Goal: Find contact information: Find contact information

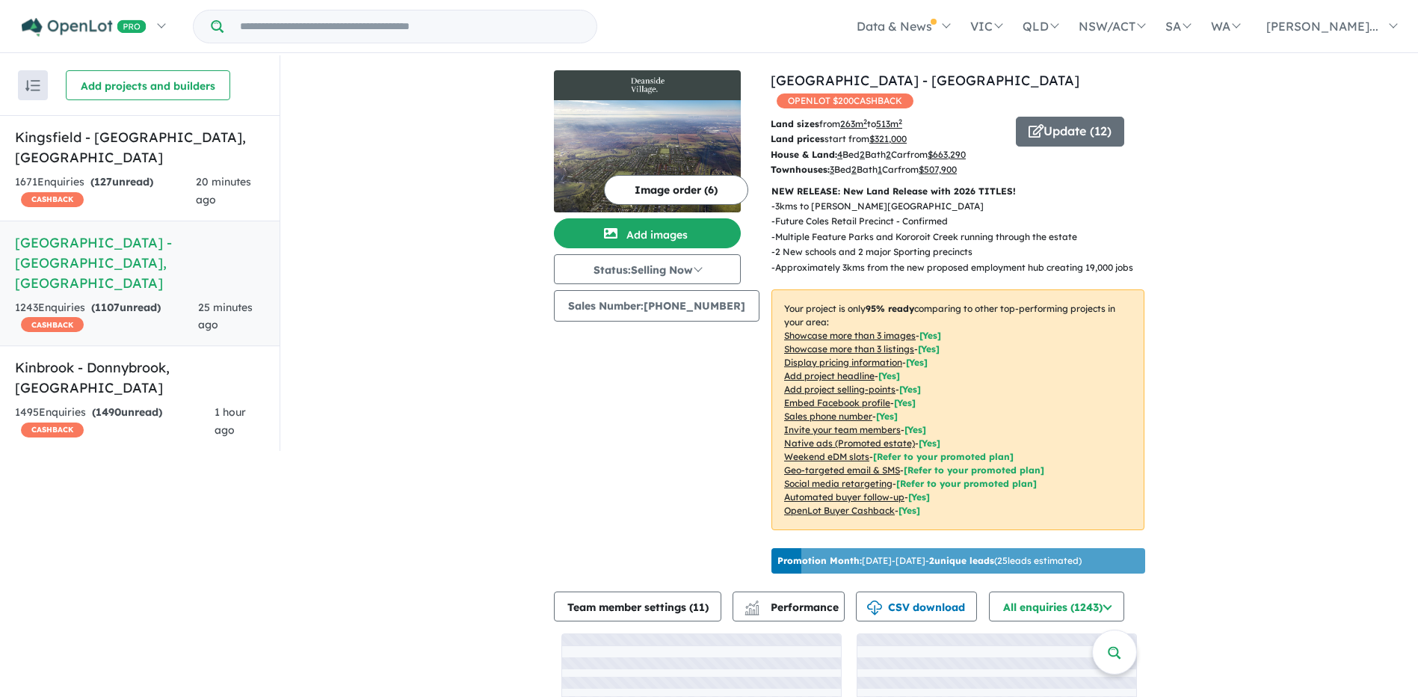
click at [500, 209] on div "View 3 projects in your account [GEOGRAPHIC_DATA] - [GEOGRAPHIC_DATA] OPENLOT $…" at bounding box center [849, 436] width 1138 height 762
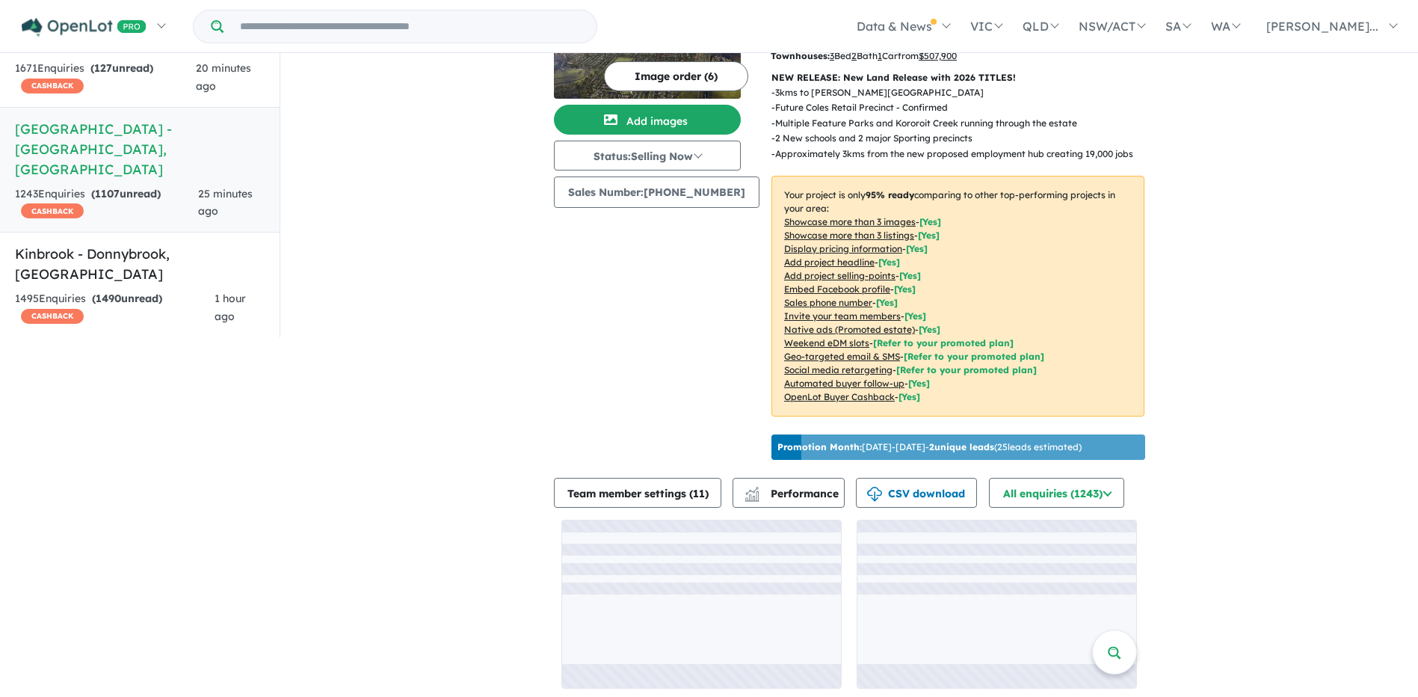
scroll to position [2, 0]
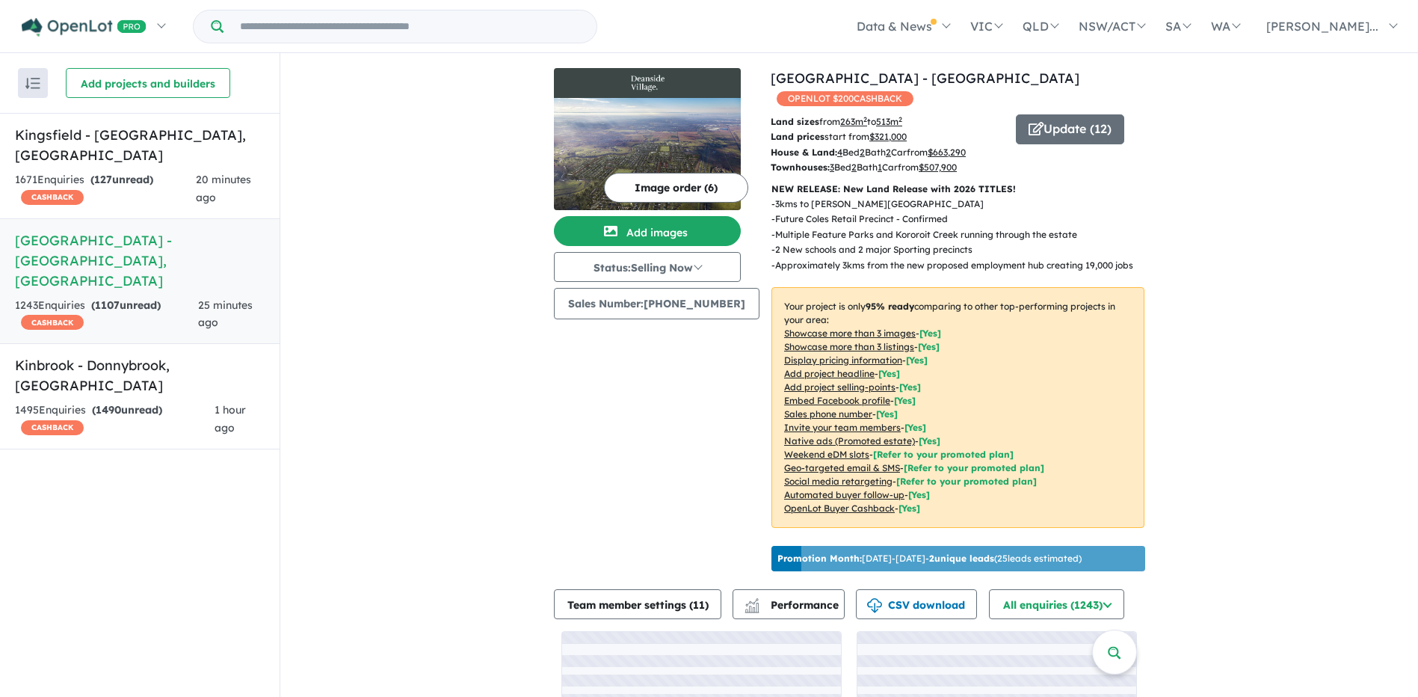
click at [474, 198] on div "View 3 projects in your account [GEOGRAPHIC_DATA] - [GEOGRAPHIC_DATA] OPENLOT $…" at bounding box center [849, 434] width 1138 height 762
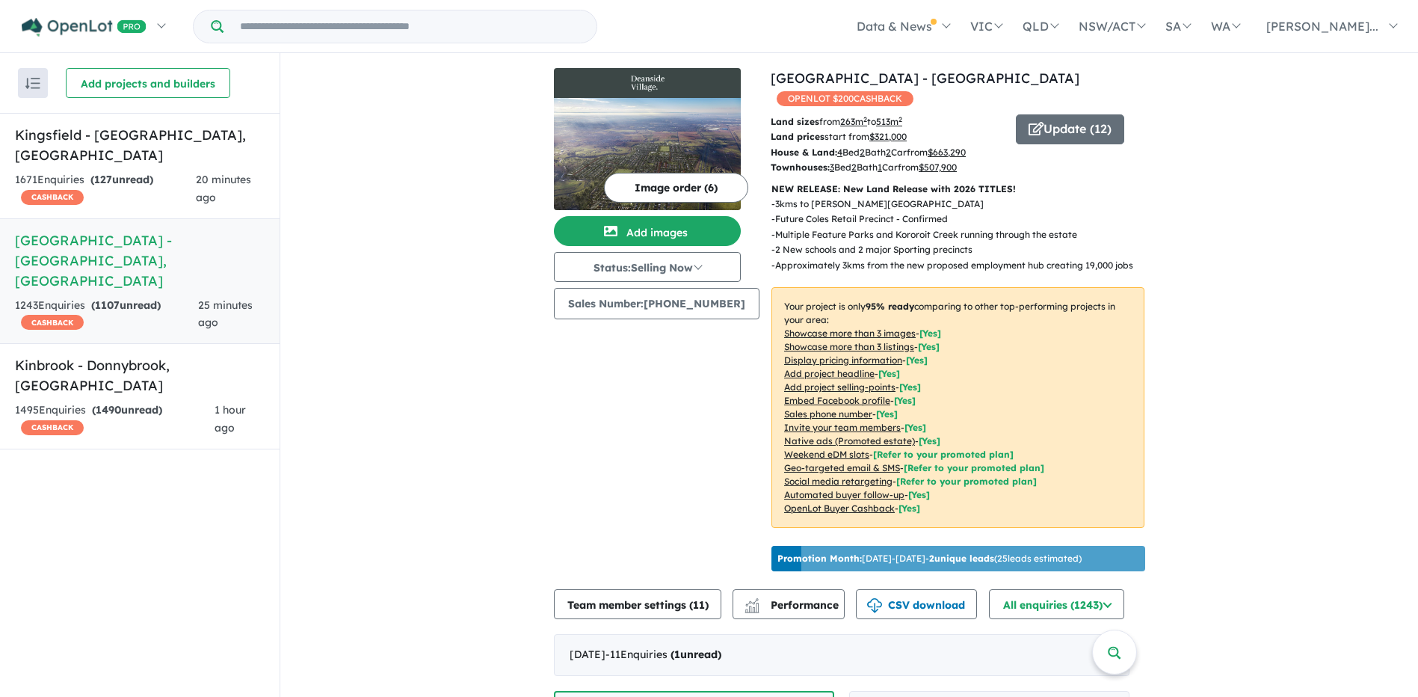
scroll to position [448, 0]
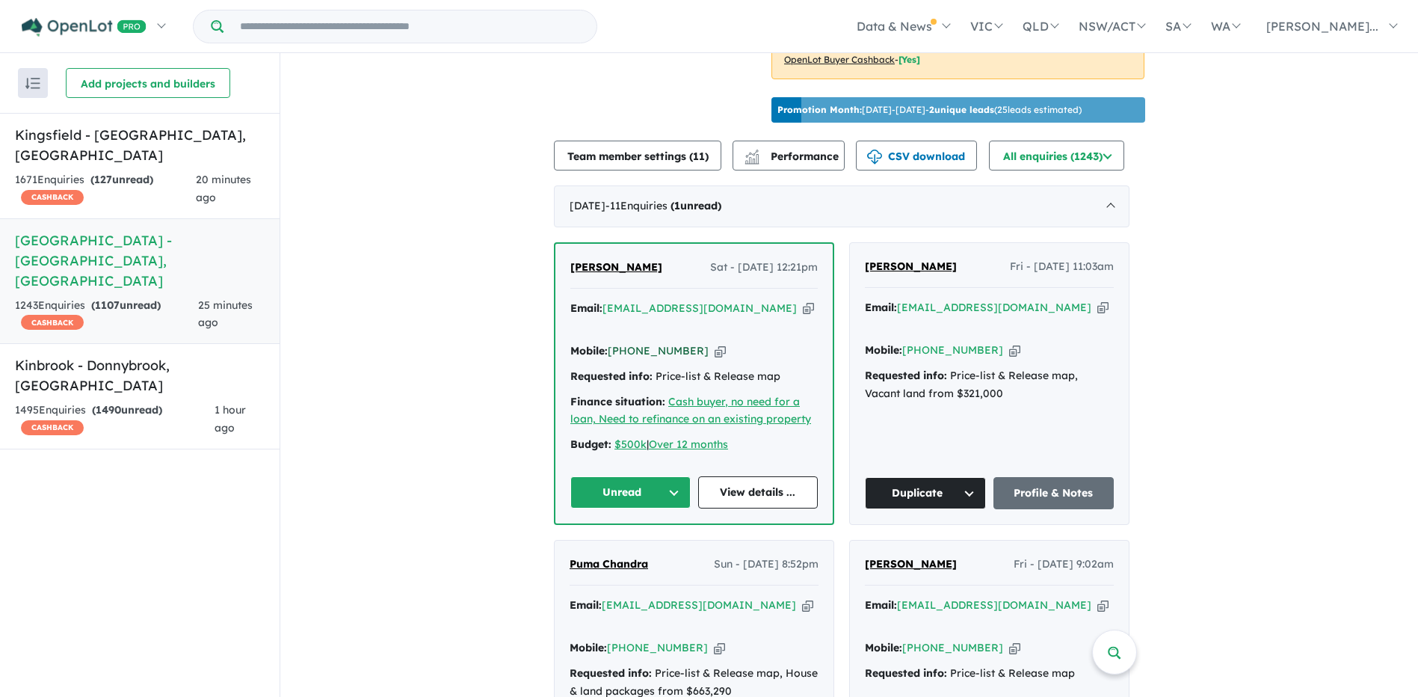
drag, startPoint x: 696, startPoint y: 321, endPoint x: 638, endPoint y: 324, distance: 57.7
click at [638, 342] on div "Mobile: [PHONE_NUMBER] Copied!" at bounding box center [693, 351] width 247 height 18
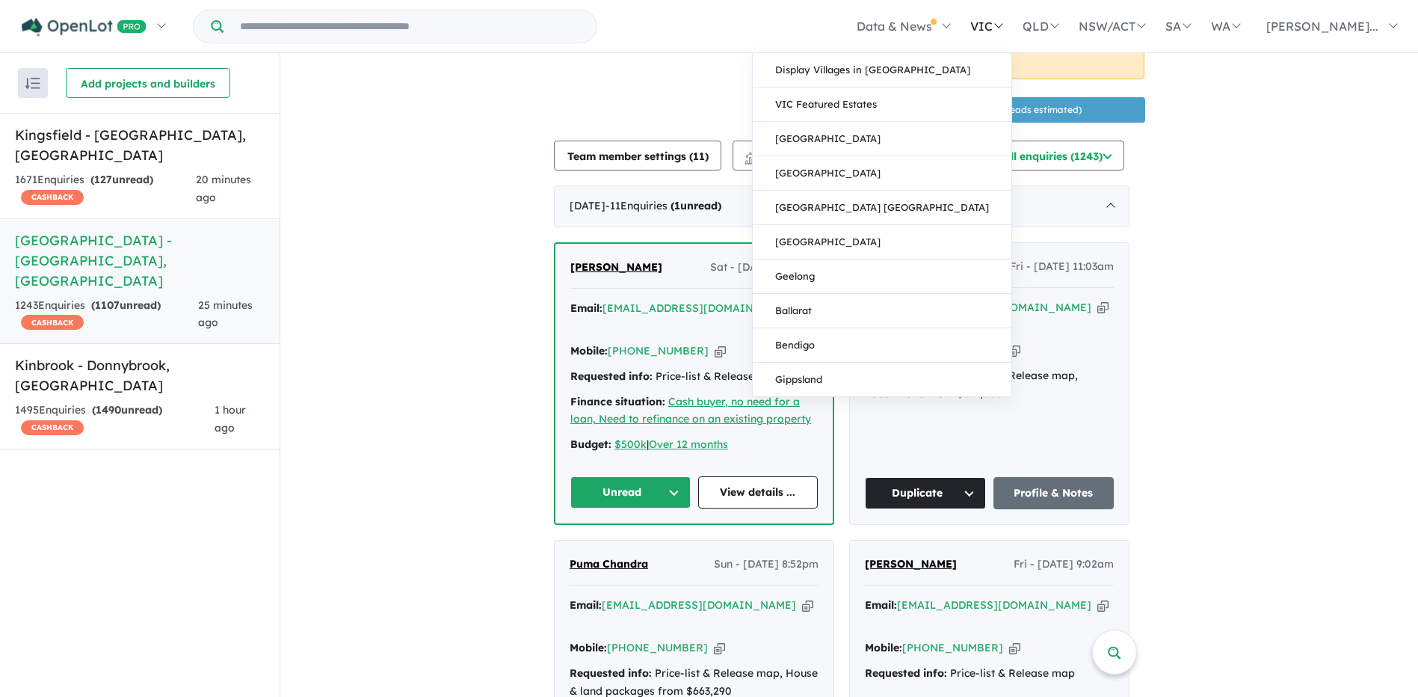
copy link "419 243 233"
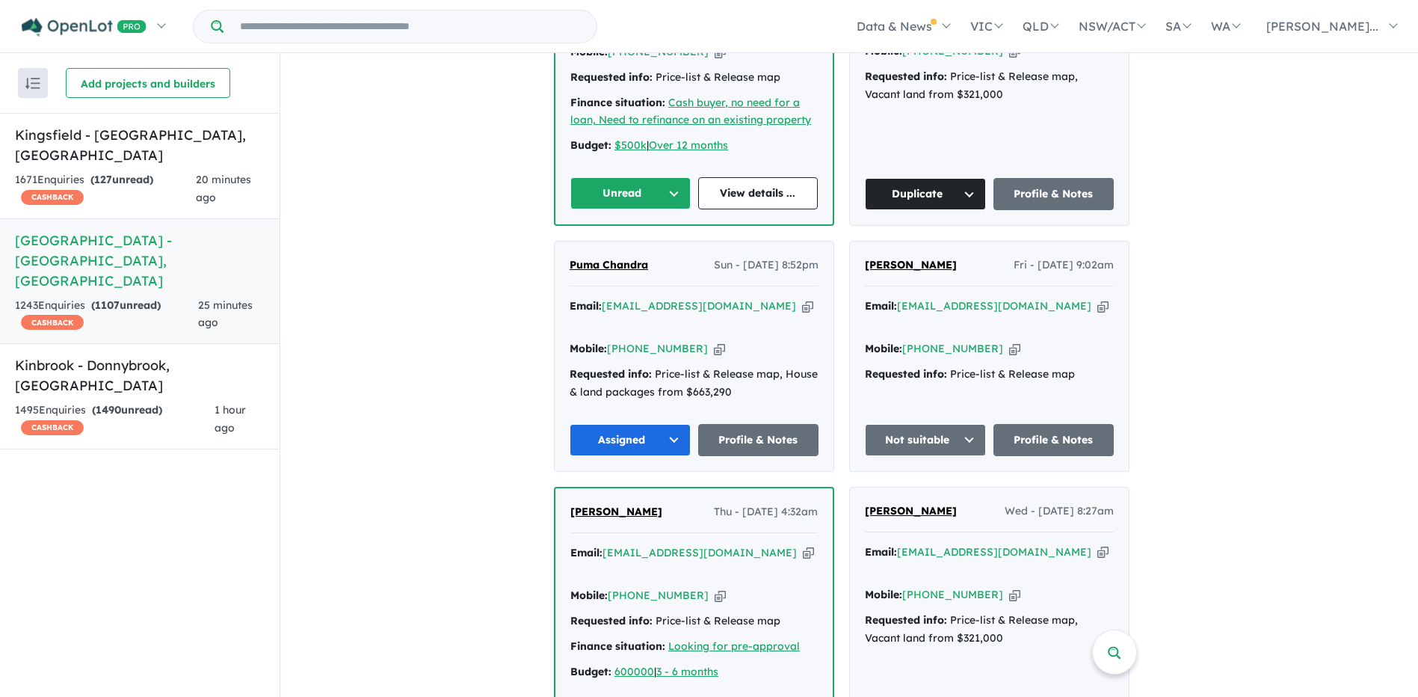
click at [652, 177] on button "Unread" at bounding box center [630, 193] width 120 height 32
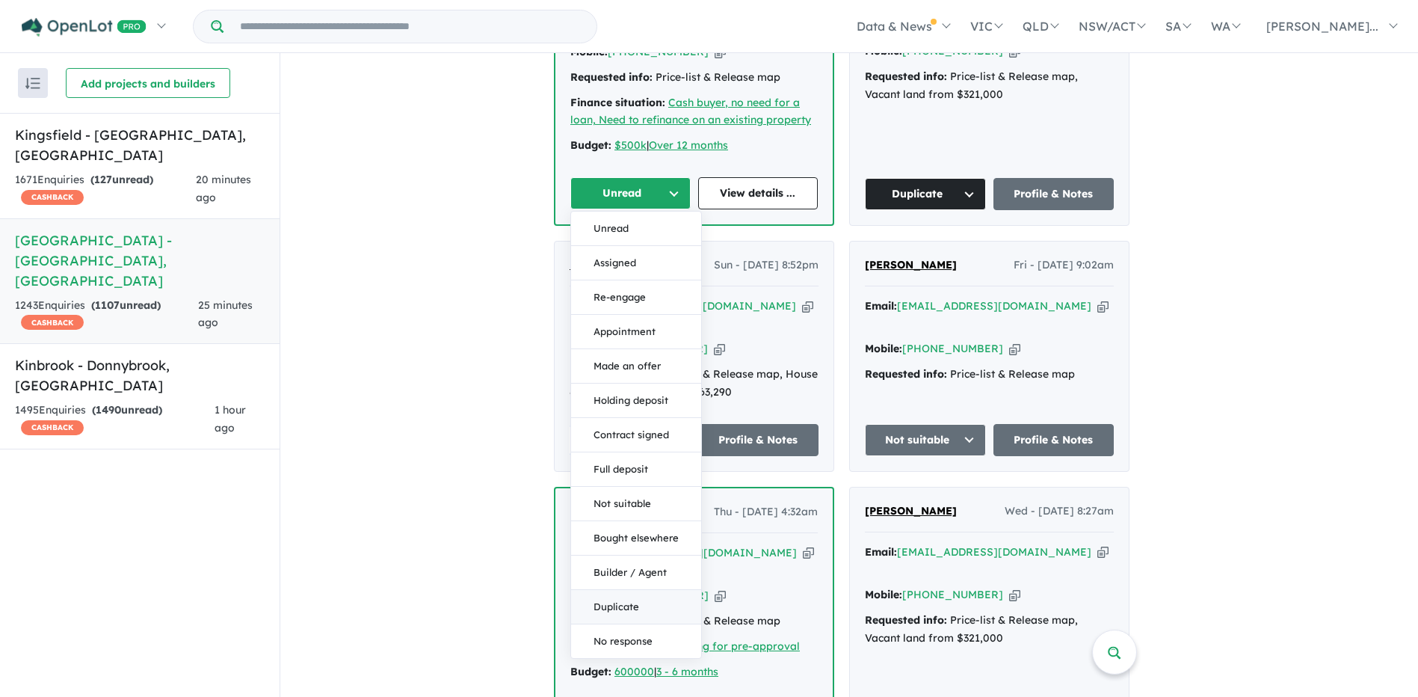
click at [656, 590] on button "Duplicate" at bounding box center [636, 607] width 130 height 34
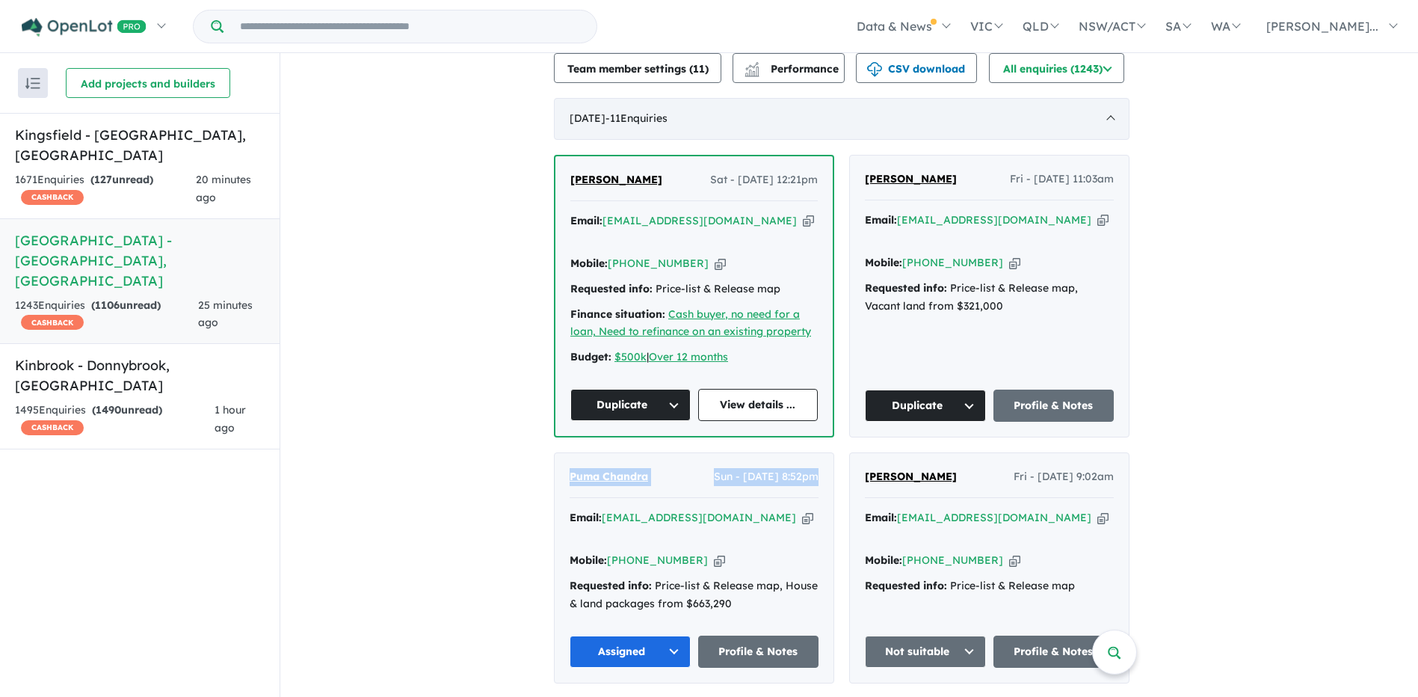
scroll to position [523, 0]
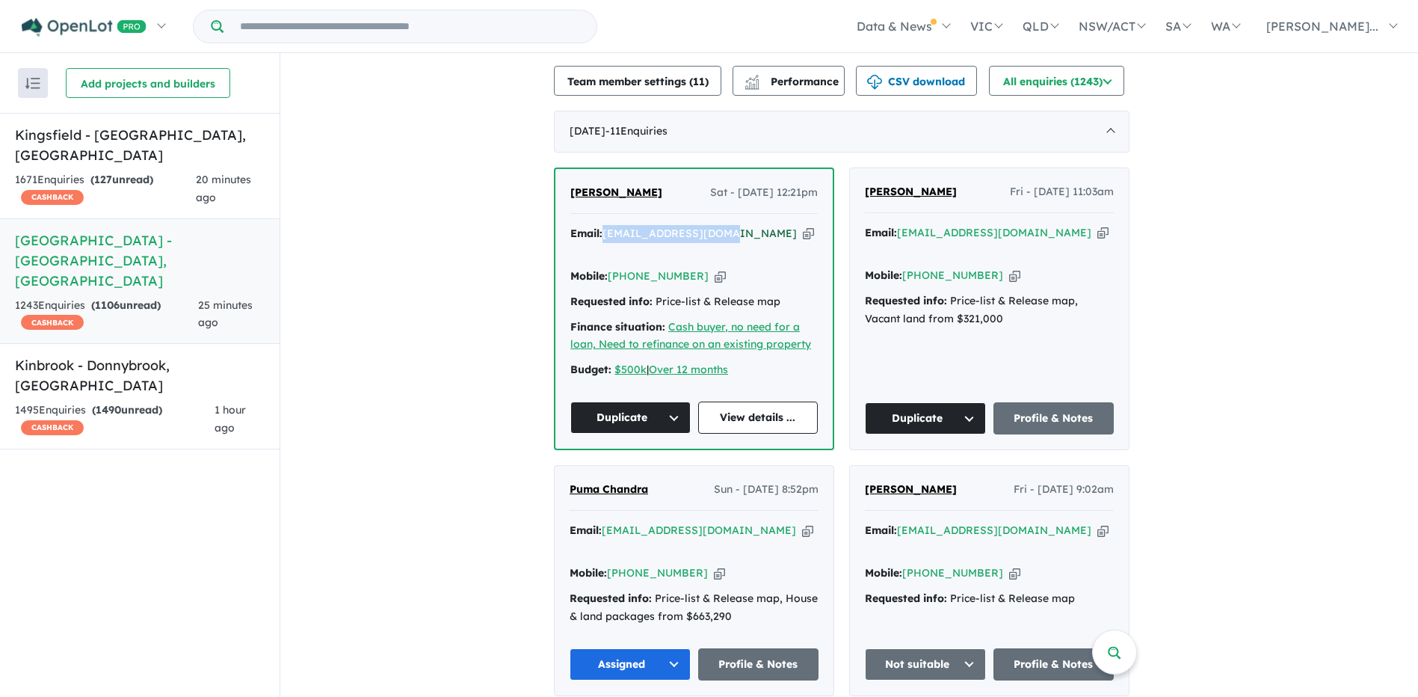
drag, startPoint x: 727, startPoint y: 224, endPoint x: 611, endPoint y: 229, distance: 116.0
click at [611, 229] on div "Email: [EMAIL_ADDRESS][DOMAIN_NAME] Copied!" at bounding box center [693, 243] width 247 height 36
copy a%20Deanside%20Village%20-%20Deanside"] "[EMAIL_ADDRESS][DOMAIN_NAME]"
